Goal: Task Accomplishment & Management: Manage account settings

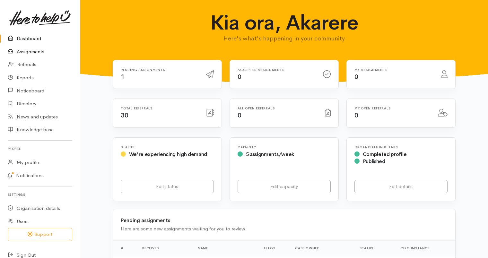
click at [35, 51] on link "Assignments" at bounding box center [40, 51] width 80 height 13
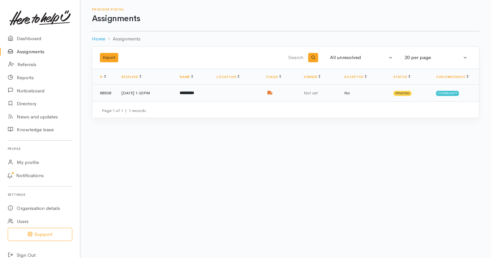
click at [224, 91] on td at bounding box center [236, 93] width 50 height 17
